Goal: Task Accomplishment & Management: Manage account settings

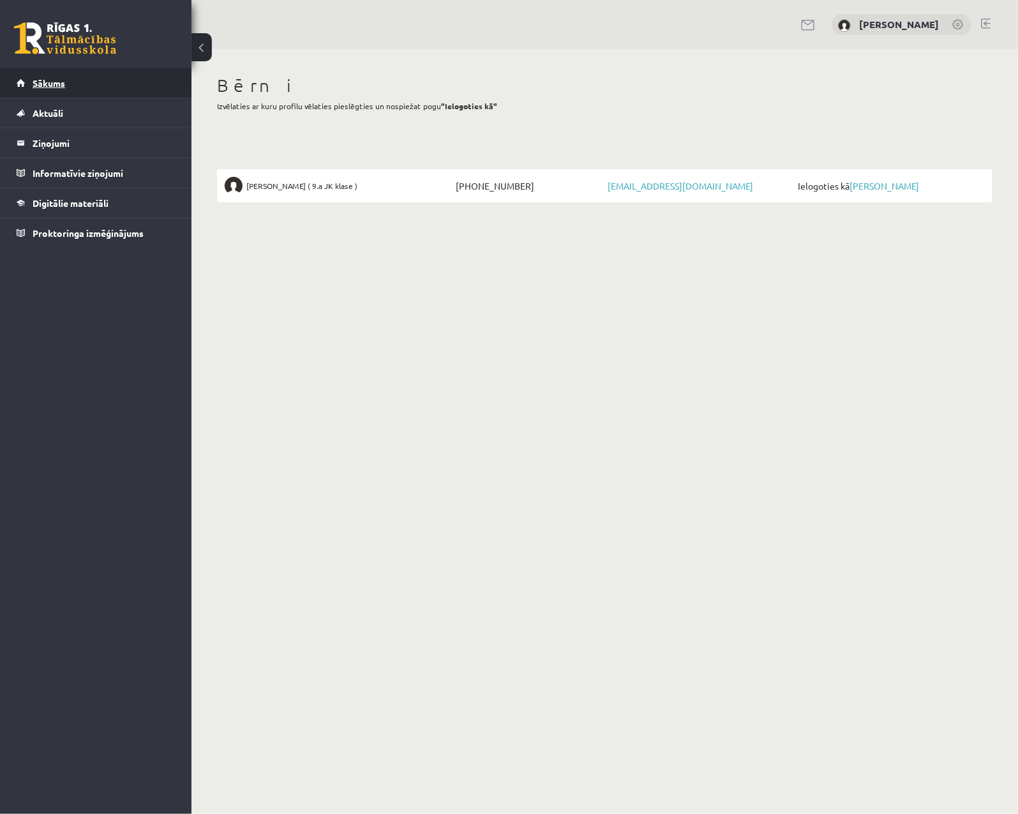
click at [59, 86] on span "Sākums" at bounding box center [49, 82] width 33 height 11
click at [877, 187] on link "[PERSON_NAME]" at bounding box center [884, 185] width 70 height 11
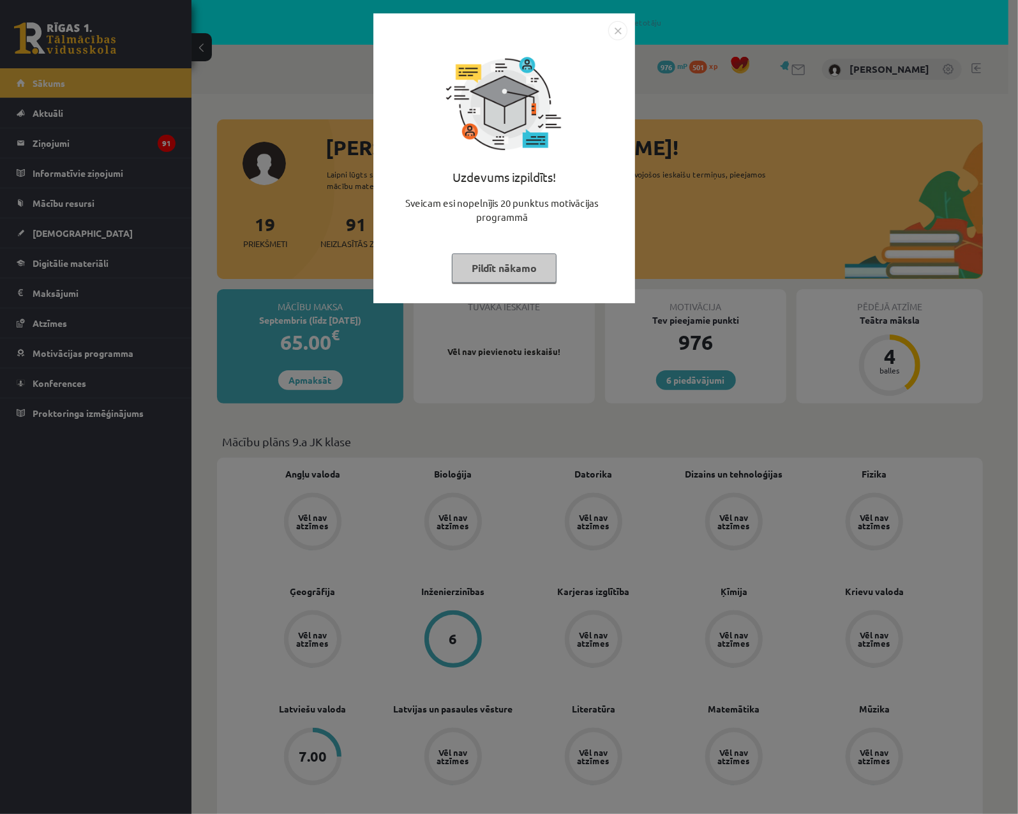
click at [621, 27] on img "Close" at bounding box center [617, 30] width 19 height 19
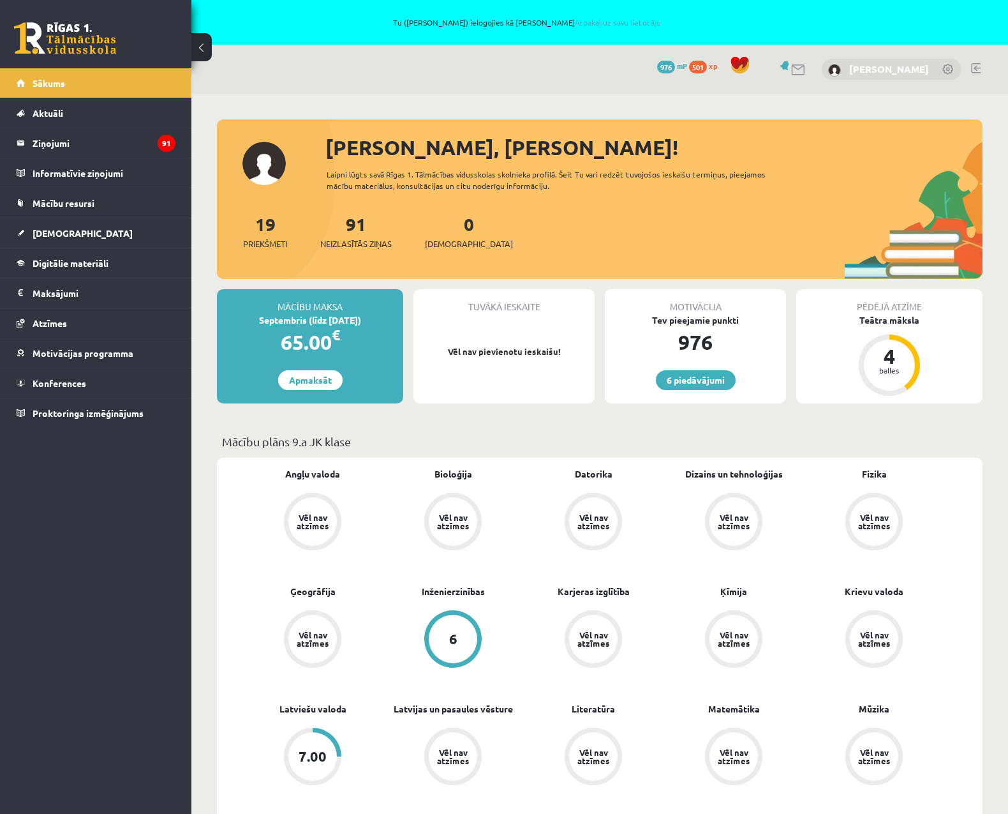
click at [901, 68] on link "[PERSON_NAME]" at bounding box center [889, 69] width 80 height 13
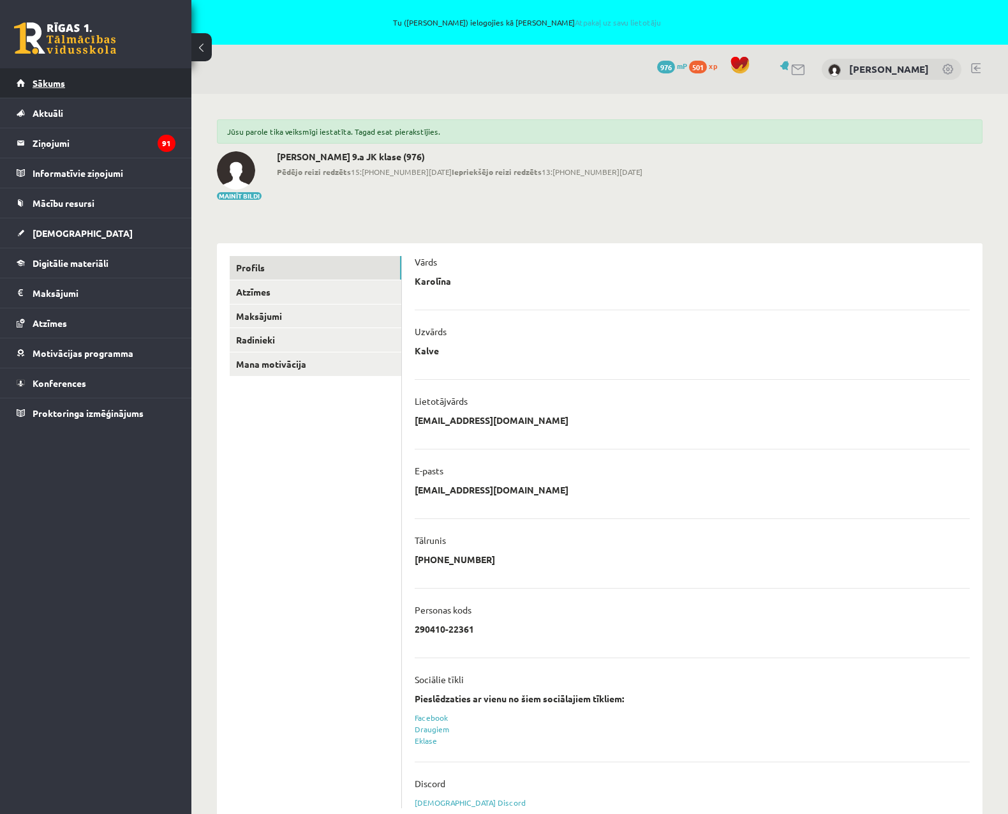
click at [59, 82] on span "Sākums" at bounding box center [49, 82] width 33 height 11
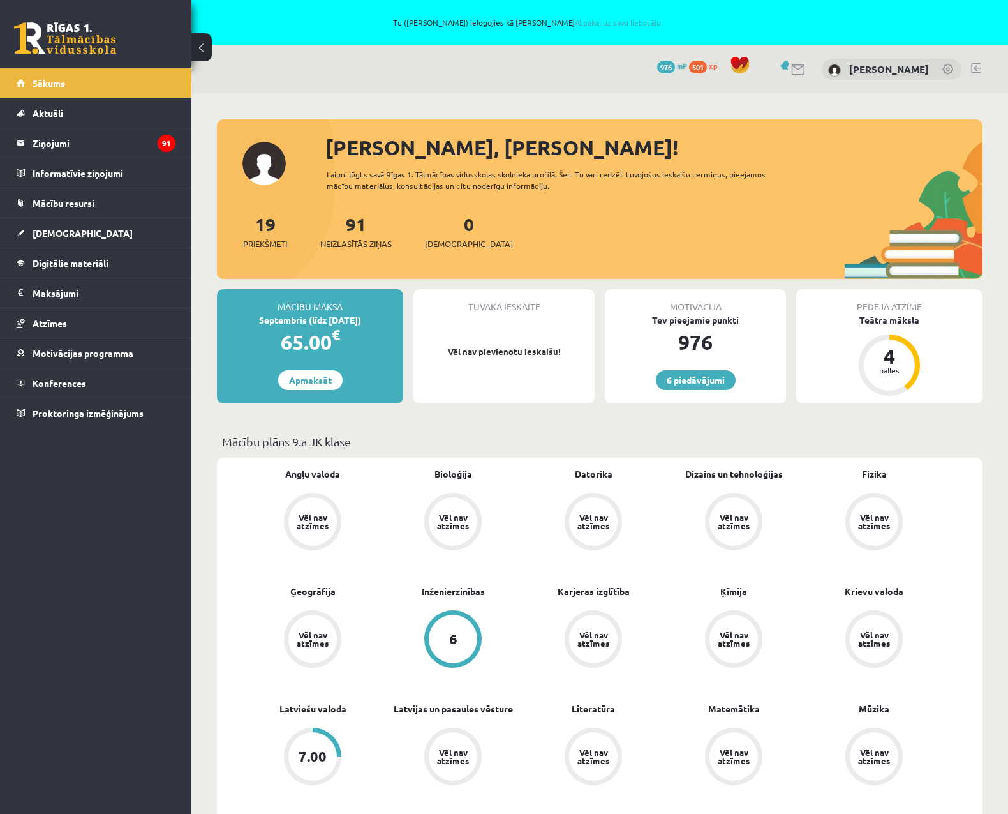
click at [951, 72] on link at bounding box center [949, 70] width 13 height 13
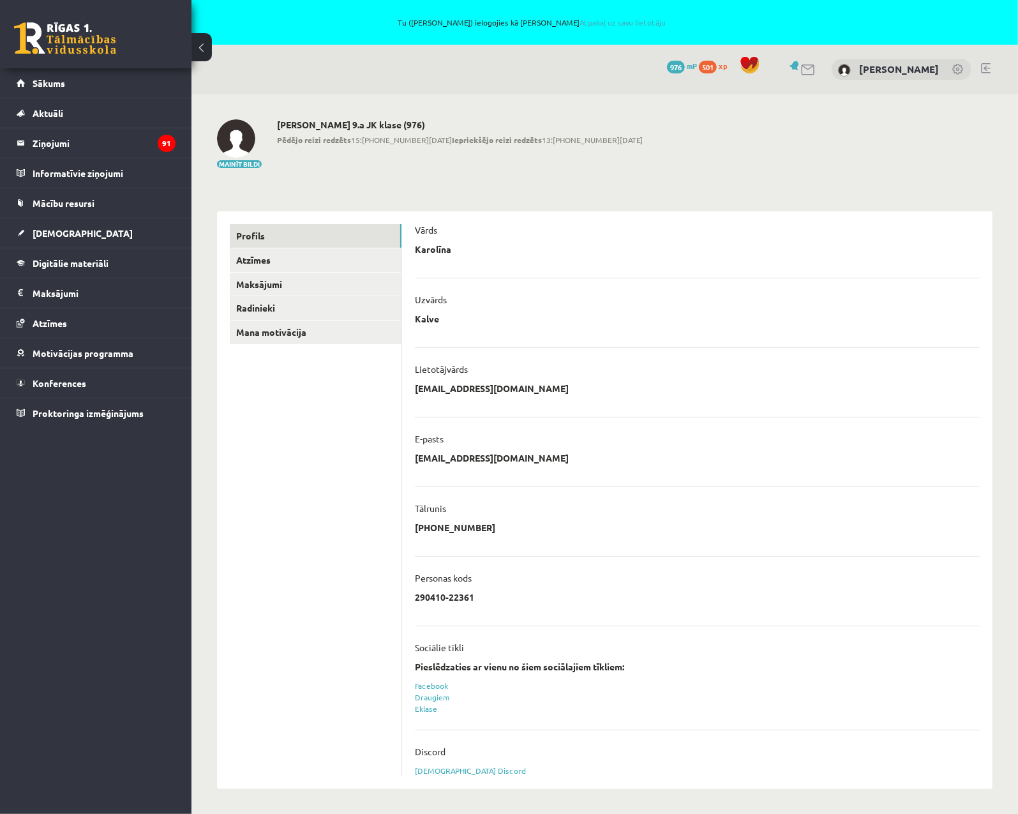
click at [989, 63] on link at bounding box center [986, 68] width 10 height 10
